Goal: Transaction & Acquisition: Purchase product/service

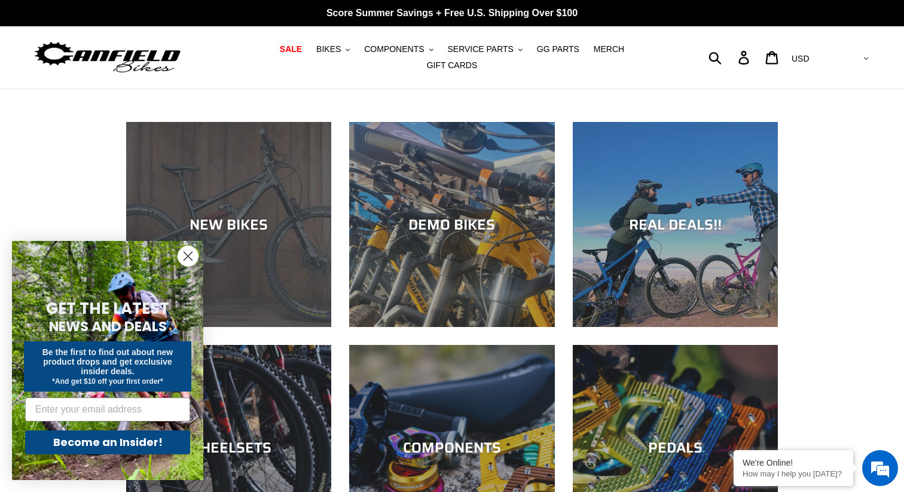
click at [254, 225] on div "NEW BIKES" at bounding box center [228, 224] width 205 height 17
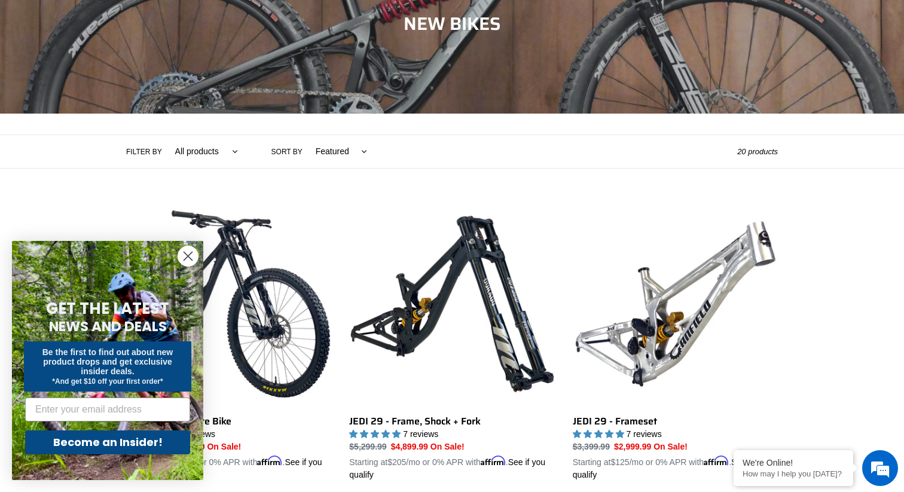
scroll to position [188, 0]
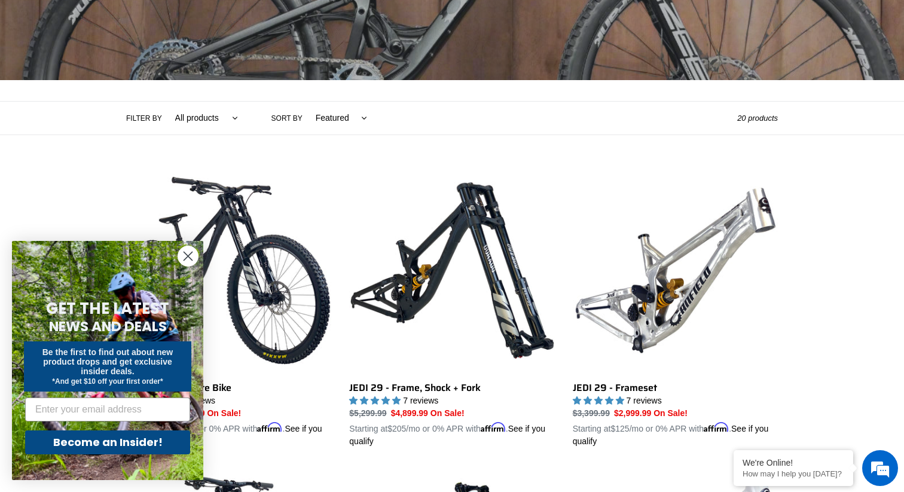
click at [186, 256] on circle "Close dialog" at bounding box center [188, 256] width 20 height 20
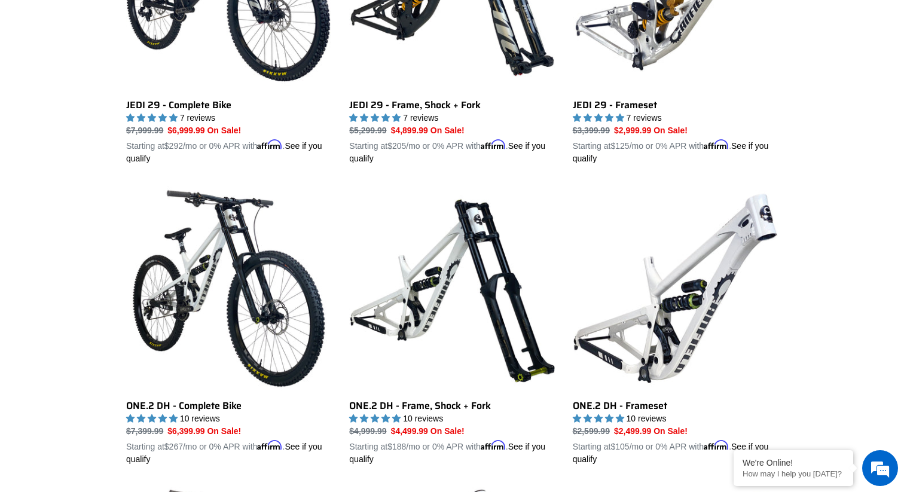
scroll to position [0, 0]
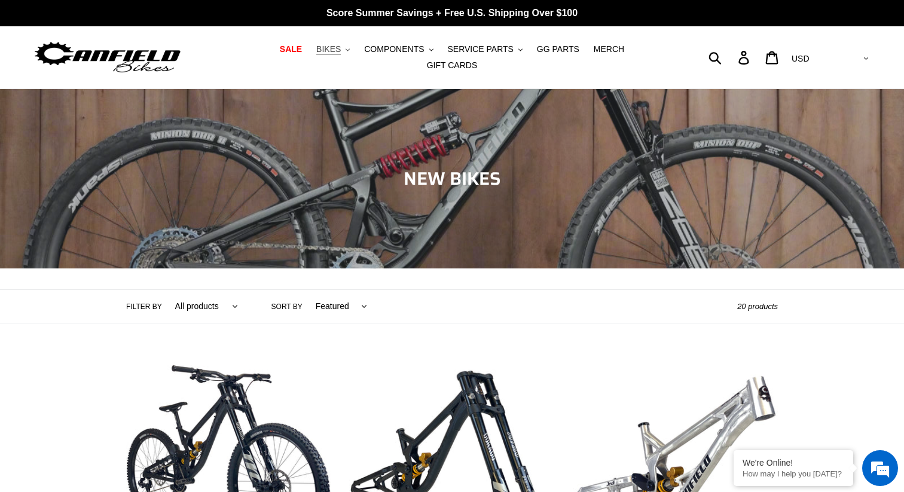
click at [317, 57] on button "BIKES .cls-1{fill:#231f20}" at bounding box center [332, 49] width 45 height 16
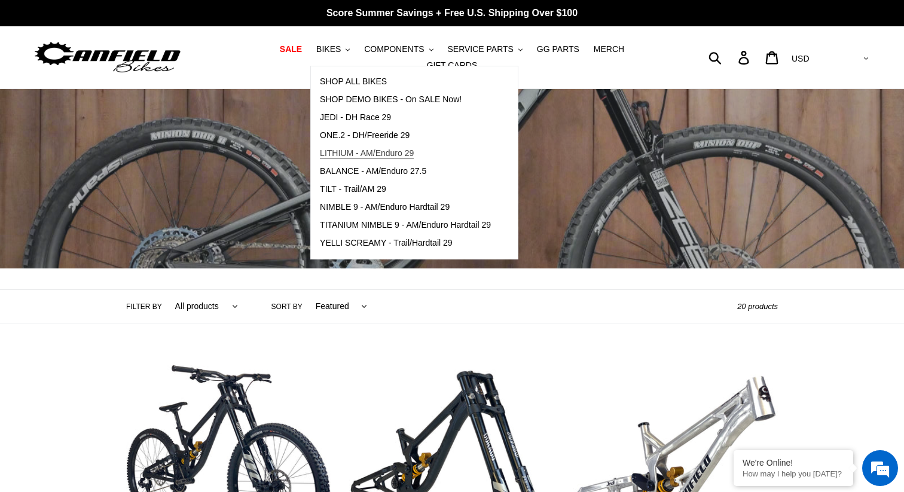
click at [379, 158] on span "LITHIUM - AM/Enduro 29" at bounding box center [367, 153] width 94 height 10
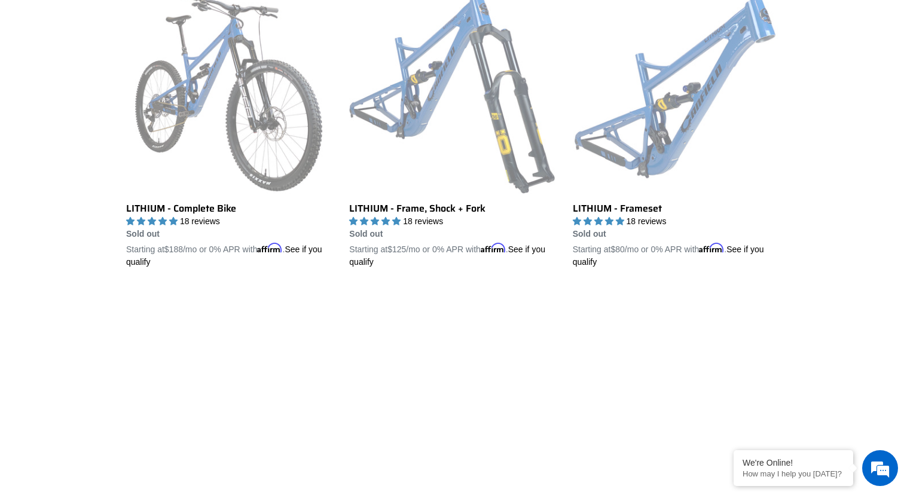
scroll to position [426, 0]
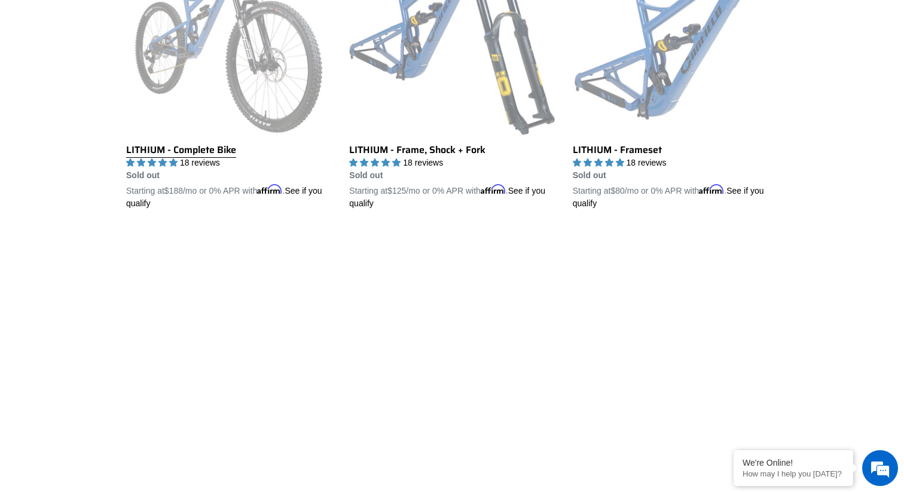
click at [246, 142] on link "LITHIUM - Complete Bike" at bounding box center [228, 70] width 205 height 280
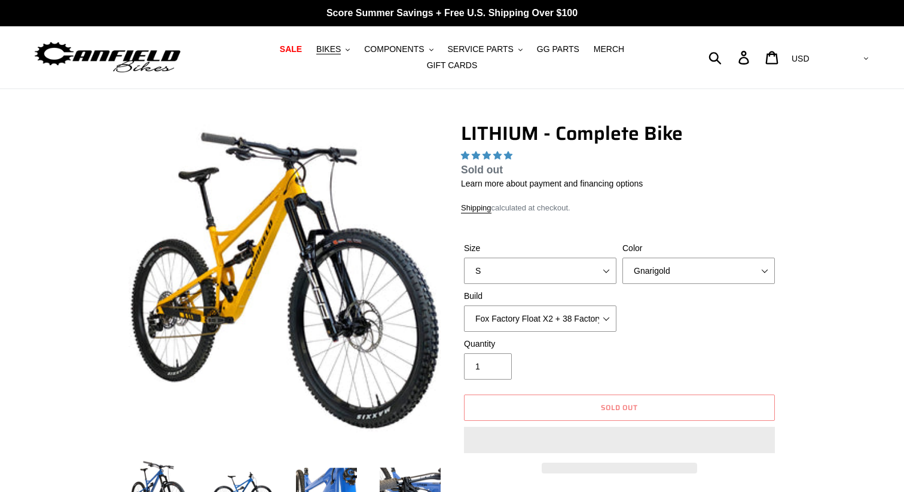
select select "highest-rating"
